Goal: Transaction & Acquisition: Book appointment/travel/reservation

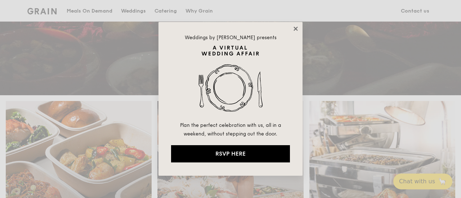
click at [296, 26] on icon at bounding box center [295, 29] width 6 height 6
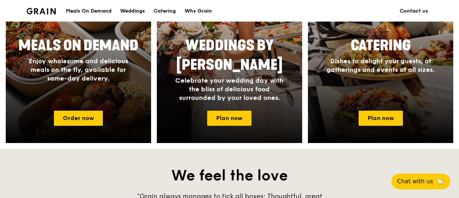
scroll to position [360, 0]
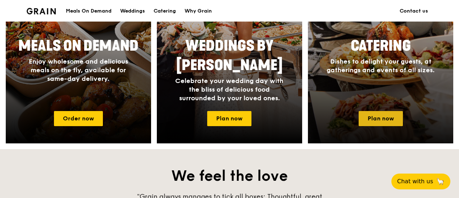
click at [368, 112] on link "Plan now" at bounding box center [381, 118] width 44 height 15
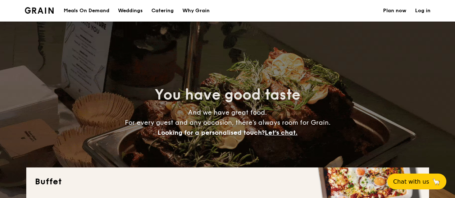
select select
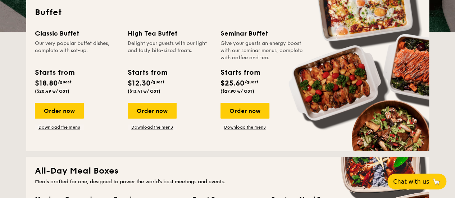
scroll to position [169, 0]
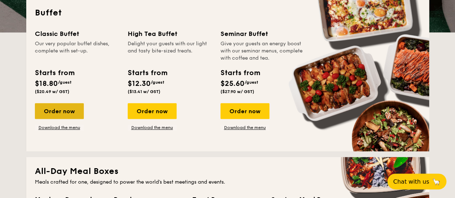
click at [50, 113] on div "Order now" at bounding box center [59, 111] width 49 height 16
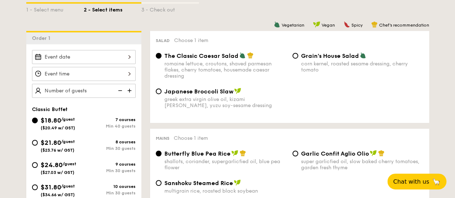
scroll to position [172, 0]
click at [127, 57] on div at bounding box center [84, 57] width 104 height 14
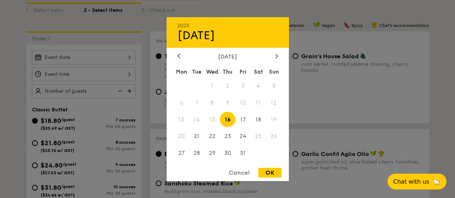
click at [307, 123] on div at bounding box center [227, 99] width 455 height 198
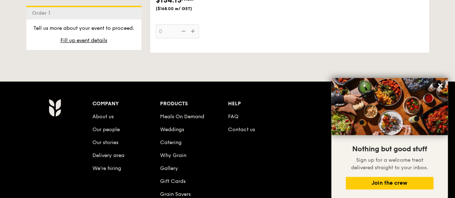
scroll to position [1008, 0]
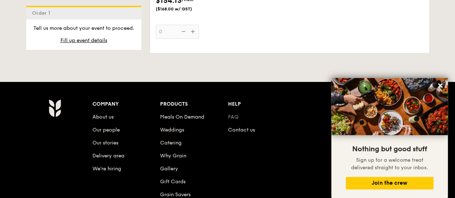
click at [236, 114] on link "FAQ" at bounding box center [233, 117] width 10 height 6
